Goal: Complete application form

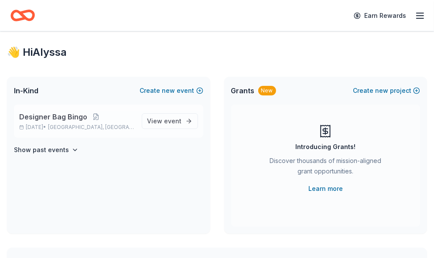
click at [49, 130] on div "Designer Bag Bingo [DATE] • [GEOGRAPHIC_DATA], [GEOGRAPHIC_DATA] View event" at bounding box center [108, 121] width 189 height 33
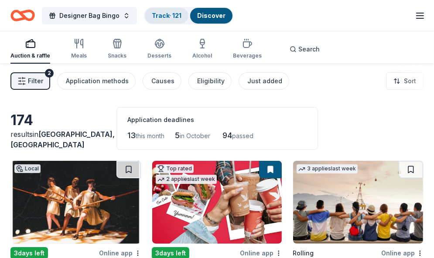
click at [155, 14] on link "Track · 121" at bounding box center [167, 15] width 30 height 7
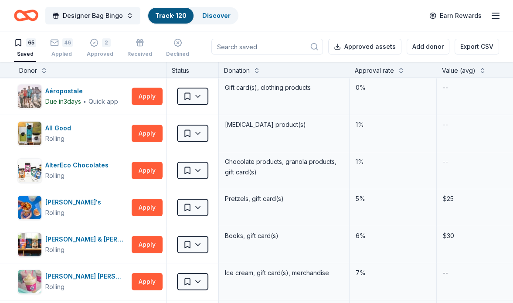
click at [288, 29] on div "Designer Bag Bingo Track · 120 Discover Earn Rewards" at bounding box center [256, 15] width 513 height 31
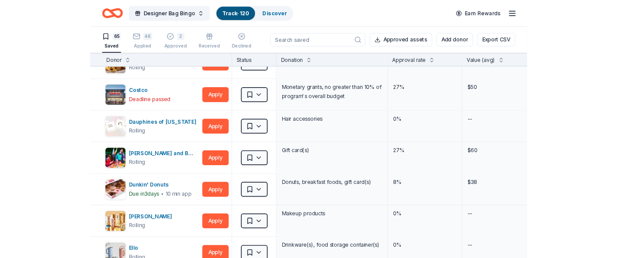
scroll to position [505, 0]
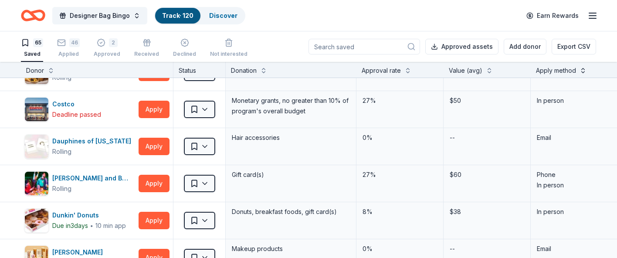
click at [433, 69] on button at bounding box center [583, 69] width 7 height 9
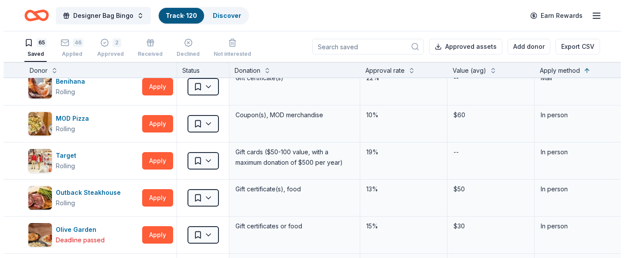
scroll to position [0, 0]
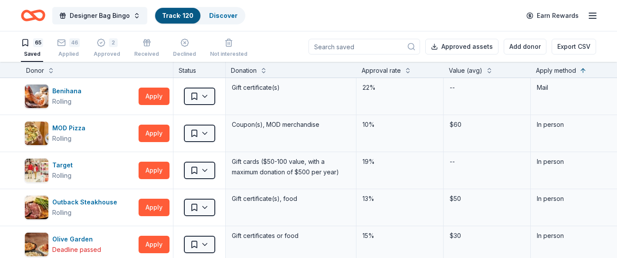
click at [433, 14] on div "Designer Bag Bingo Track · 120 Discover Earn Rewards" at bounding box center [308, 15] width 575 height 20
click at [153, 97] on button "Apply" at bounding box center [154, 96] width 31 height 17
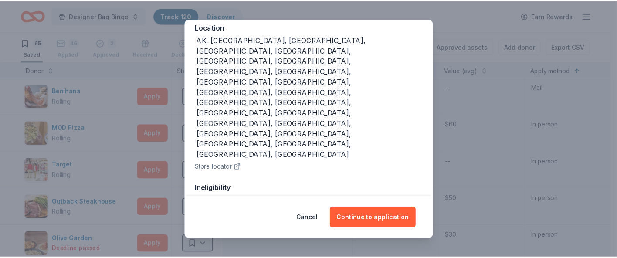
scroll to position [109, 0]
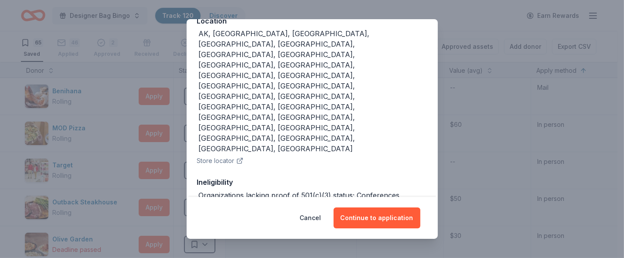
click at [433, 18] on div "Donor Program Requirements We've summarized the requirements for [PERSON_NAME] …" at bounding box center [312, 129] width 624 height 258
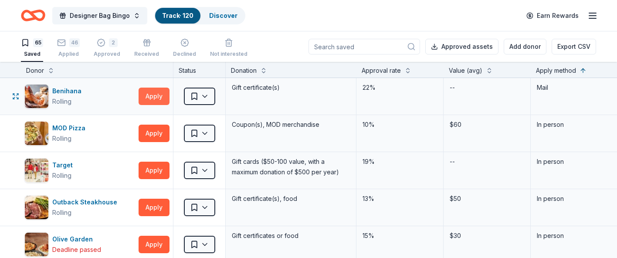
click at [156, 92] on button "Apply" at bounding box center [154, 96] width 31 height 17
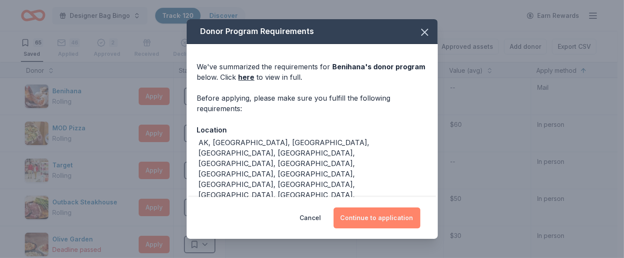
click at [400, 216] on button "Continue to application" at bounding box center [376, 217] width 87 height 21
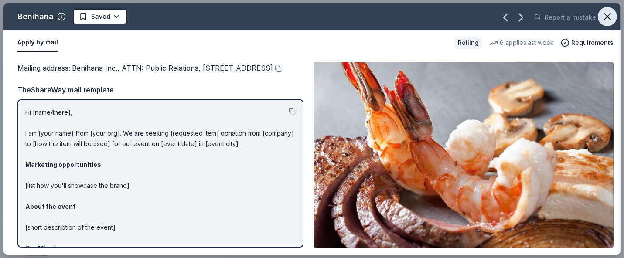
click at [433, 16] on icon "button" at bounding box center [607, 17] width 6 height 6
